Goal: Navigation & Orientation: Go to known website

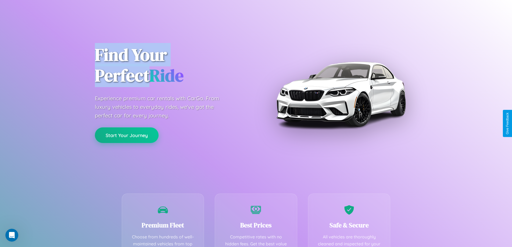
click at [127, 135] on button "Start Your Journey" at bounding box center [127, 135] width 64 height 16
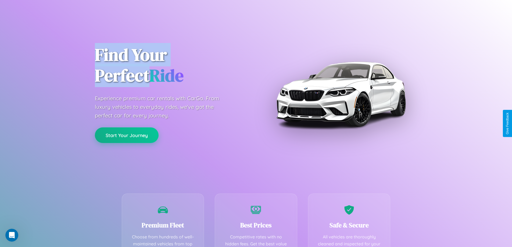
click at [127, 135] on button "Start Your Journey" at bounding box center [127, 135] width 64 height 16
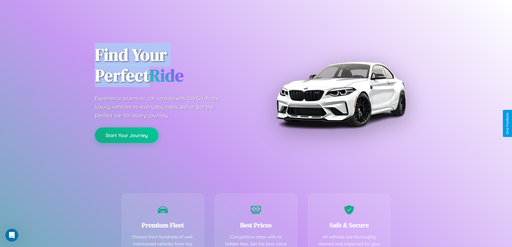
click at [127, 135] on button "Start Your Journey" at bounding box center [127, 135] width 64 height 16
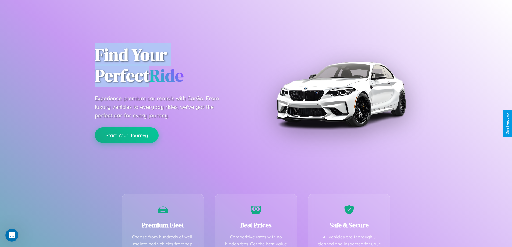
click at [127, 135] on button "Start Your Journey" at bounding box center [127, 135] width 64 height 16
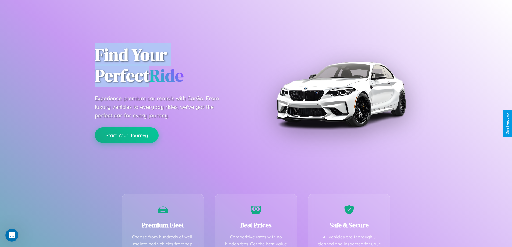
click at [127, 135] on button "Start Your Journey" at bounding box center [127, 135] width 64 height 16
